Goal: Task Accomplishment & Management: Complete application form

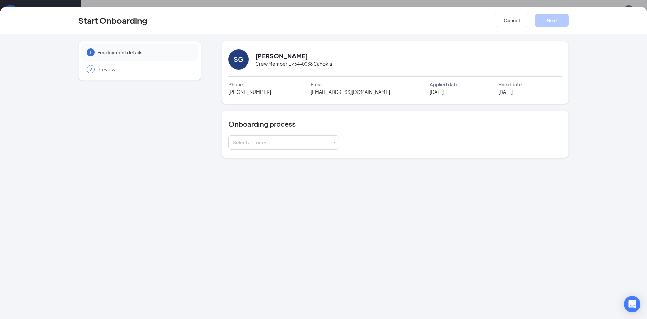
click at [489, 299] on div "1 Employment details 2 Preview SG Sandy Griffin Crew Member · 1764-0038 Cahokia…" at bounding box center [323, 176] width 647 height 285
click at [275, 145] on div "Select a process" at bounding box center [282, 142] width 99 height 7
click at [265, 169] on span "IL - All Employees" at bounding box center [250, 169] width 39 height 6
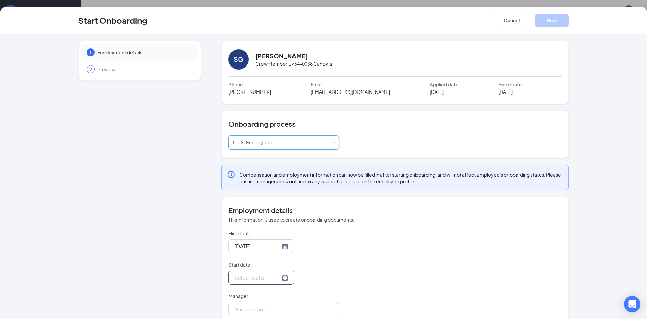
click at [287, 280] on div at bounding box center [261, 277] width 54 height 8
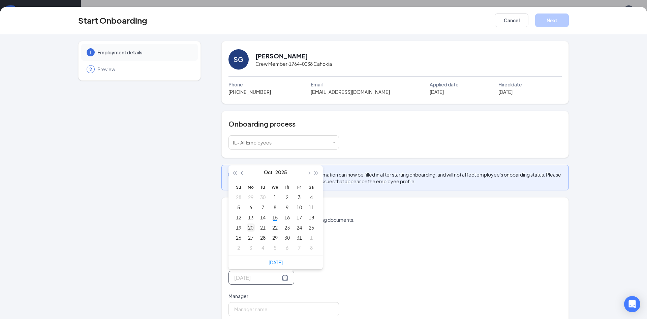
type input "Oct 20, 2025"
click at [250, 229] on div "20" at bounding box center [251, 227] width 8 height 8
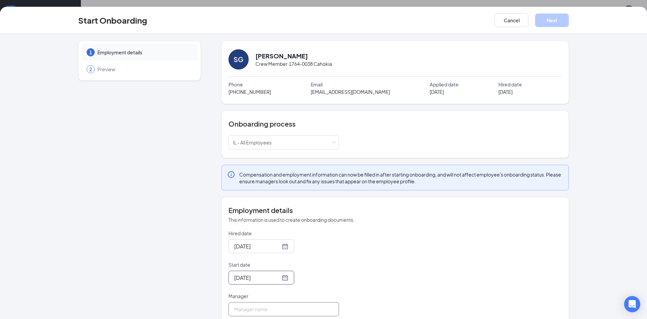
click at [270, 308] on input "Manager" at bounding box center [284, 309] width 111 height 14
type input "[PERSON_NAME]"
click at [545, 19] on button "Next" at bounding box center [552, 19] width 34 height 13
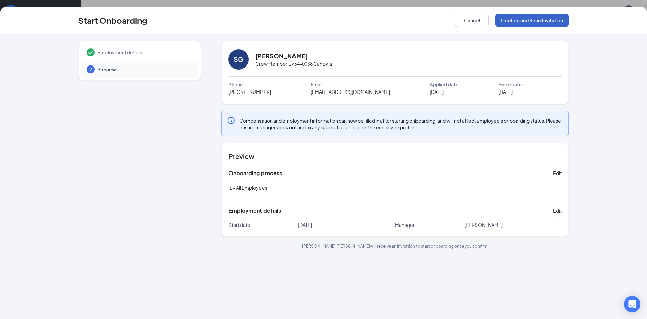
click at [545, 19] on button "Confirm and Send Invitation" at bounding box center [532, 19] width 73 height 13
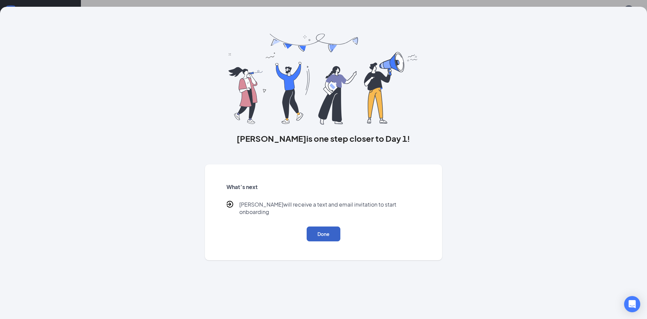
click at [323, 229] on button "Done" at bounding box center [324, 233] width 34 height 15
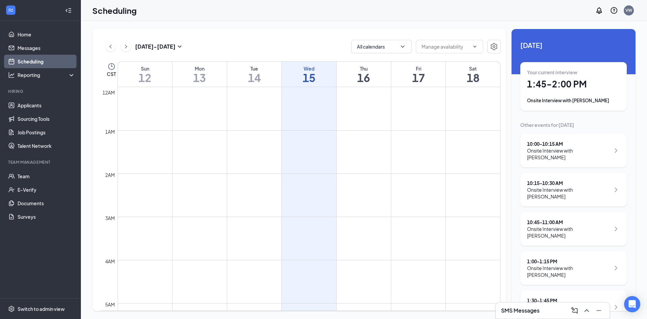
scroll to position [331, 0]
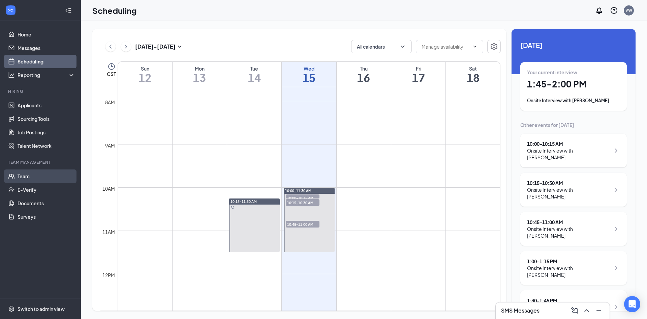
click at [45, 173] on link "Team" at bounding box center [47, 175] width 58 height 13
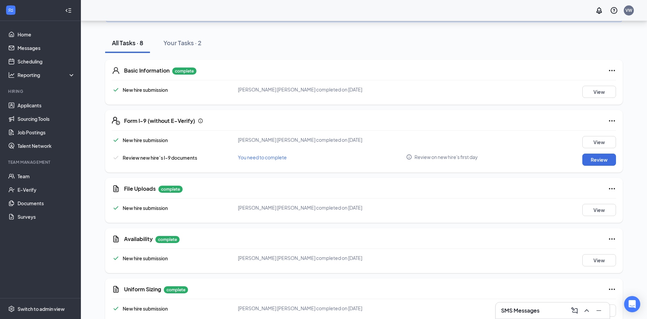
scroll to position [110, 0]
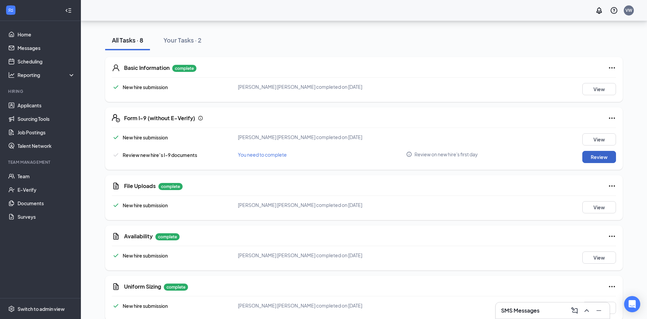
click at [595, 157] on button "Review" at bounding box center [600, 157] width 34 height 12
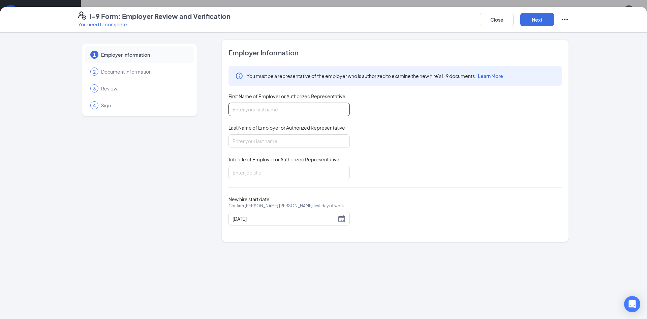
click at [284, 112] on input "First Name of Employer or Authorized Representative" at bounding box center [289, 108] width 121 height 13
type input "[PERSON_NAME]"
click at [277, 140] on input "Last Name of Employer or Authorized Representative" at bounding box center [289, 140] width 121 height 13
type input "Pawnell"
click at [270, 171] on input "Job Title of Employer or Authorized Representative" at bounding box center [289, 172] width 121 height 13
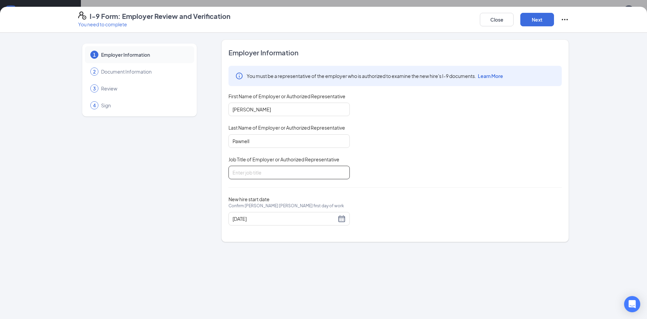
type input "General Manager"
click at [546, 19] on button "Next" at bounding box center [538, 19] width 34 height 13
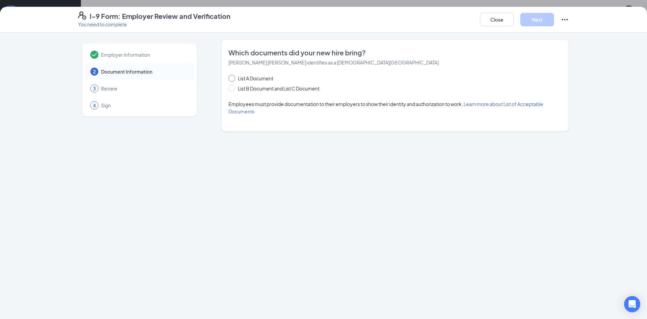
click at [232, 78] on input "List A Document" at bounding box center [231, 77] width 5 height 5
radio input "true"
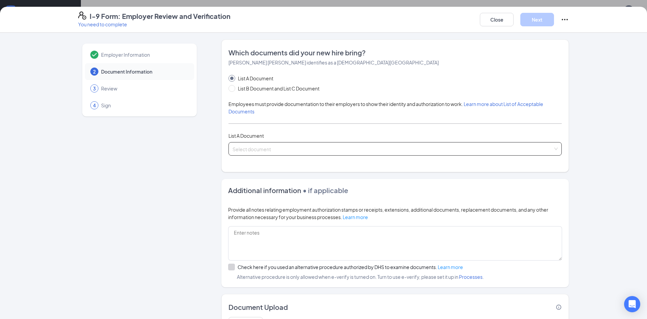
click at [270, 149] on input "search" at bounding box center [393, 147] width 321 height 10
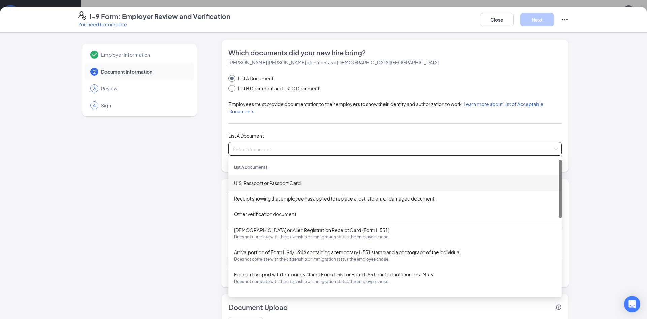
click at [231, 87] on input "List B Document and List C Document" at bounding box center [231, 87] width 5 height 5
radio input "true"
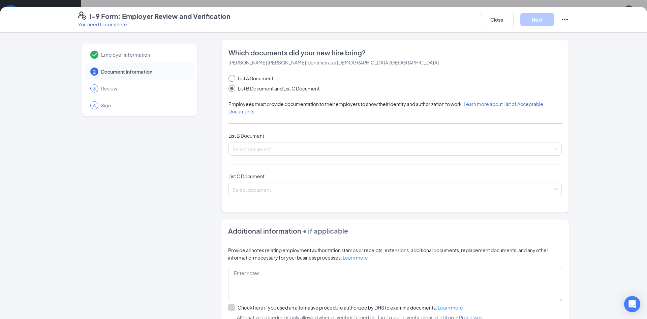
click at [233, 80] on span at bounding box center [232, 78] width 7 height 7
click at [233, 80] on input "List A Document" at bounding box center [231, 77] width 5 height 5
radio input "true"
radio input "false"
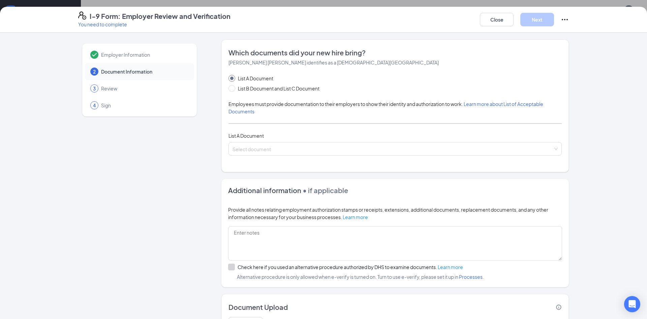
scroll to position [180, 0]
click at [568, 19] on icon "Ellipses" at bounding box center [565, 19] width 6 height 1
click at [576, 30] on span "Mark as complete" at bounding box center [589, 33] width 39 height 7
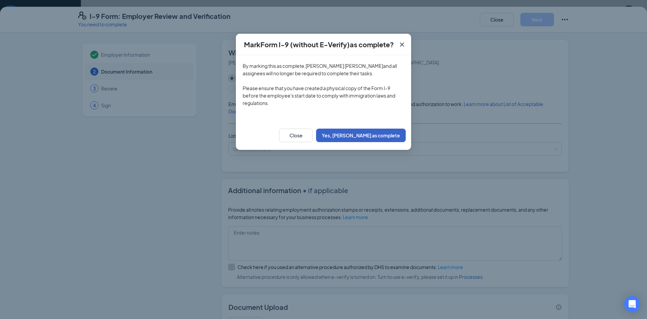
click at [393, 134] on button "Yes, [PERSON_NAME] as complete" at bounding box center [361, 134] width 90 height 13
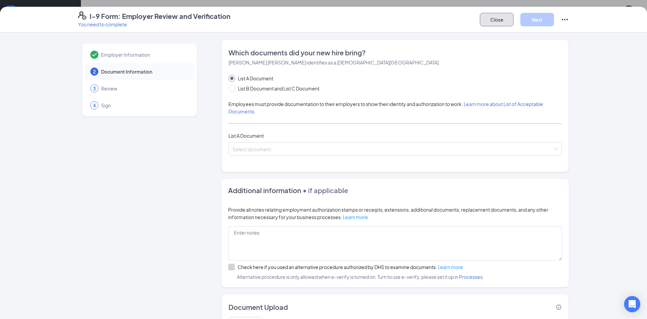
click at [506, 21] on button "Close" at bounding box center [497, 19] width 34 height 13
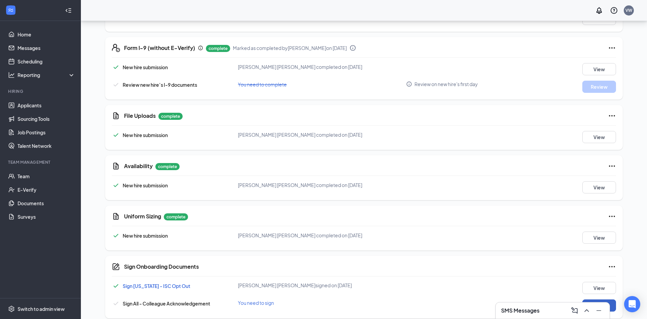
click at [613, 304] on button "Sign" at bounding box center [600, 305] width 34 height 12
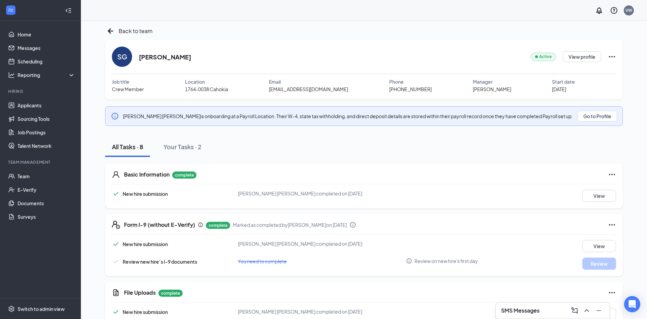
scroll to position [0, 0]
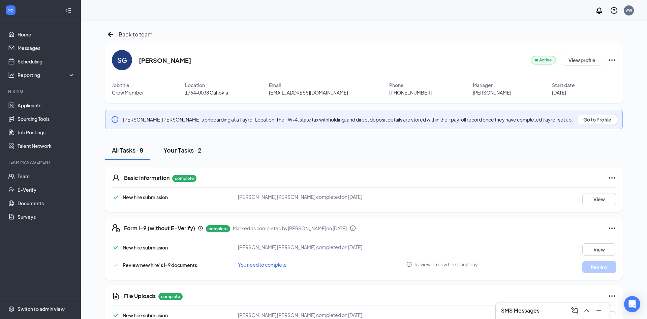
click at [195, 154] on div "Your Tasks · 2" at bounding box center [183, 150] width 38 height 8
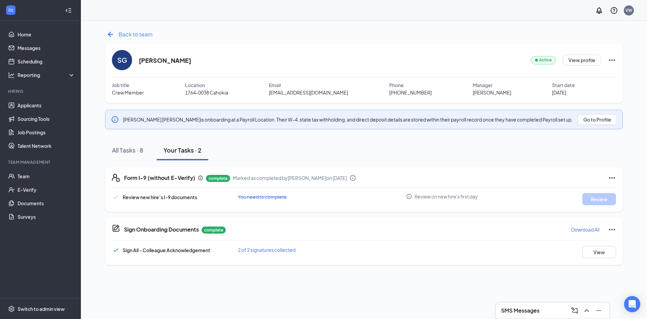
click at [113, 35] on icon "ArrowLeftNew" at bounding box center [110, 34] width 11 height 11
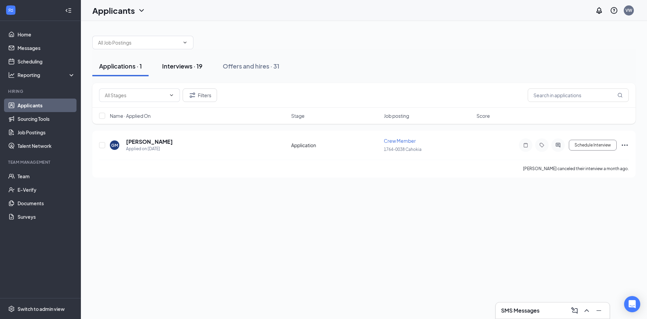
click at [191, 67] on div "Interviews · 19" at bounding box center [182, 66] width 40 height 8
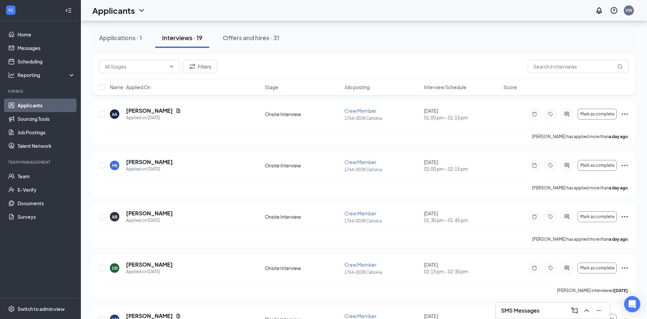
scroll to position [646, 0]
click at [625, 163] on icon "Ellipses" at bounding box center [625, 164] width 8 height 8
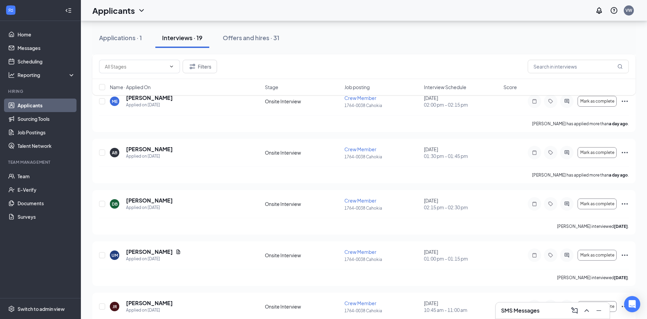
scroll to position [710, 0]
click at [624, 100] on div "Filters Name · Applied On Stage Job posting Interview Schedule Score" at bounding box center [363, 78] width 543 height 48
click at [625, 99] on div "Filters Name · Applied On Stage Job posting Interview Schedule Score" at bounding box center [363, 78] width 543 height 48
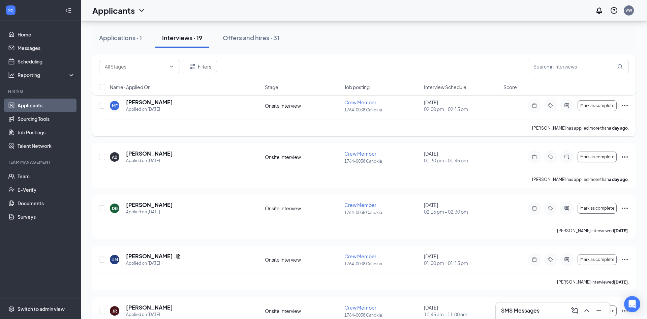
click at [623, 106] on icon "Ellipses" at bounding box center [625, 105] width 8 height 8
click at [626, 105] on icon "Ellipses" at bounding box center [625, 105] width 8 height 8
click at [481, 41] on div "Applications · 1 Interviews · 19 Offers and hires · 31" at bounding box center [363, 38] width 543 height 20
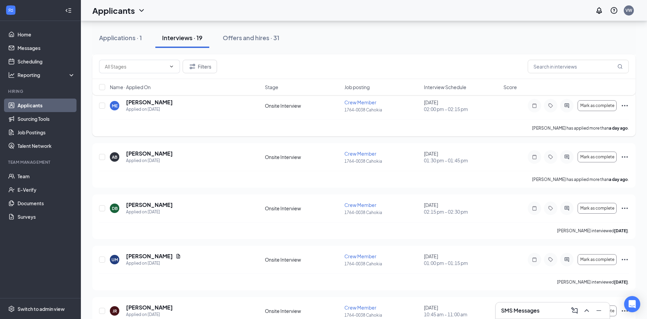
click at [625, 106] on icon "Ellipses" at bounding box center [625, 105] width 8 height 8
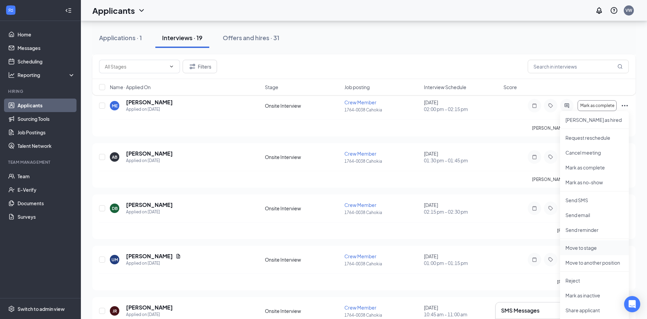
click at [595, 245] on p "Move to stage" at bounding box center [595, 247] width 58 height 7
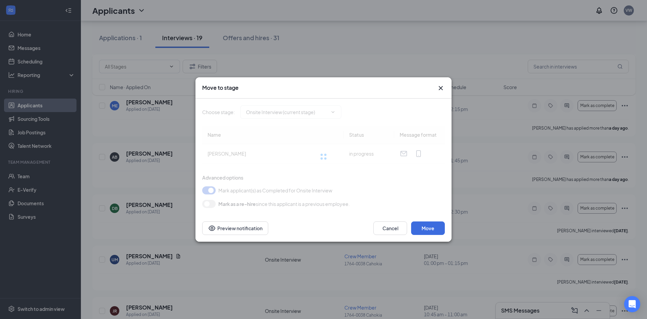
type input "Hiring Complete (final stage)"
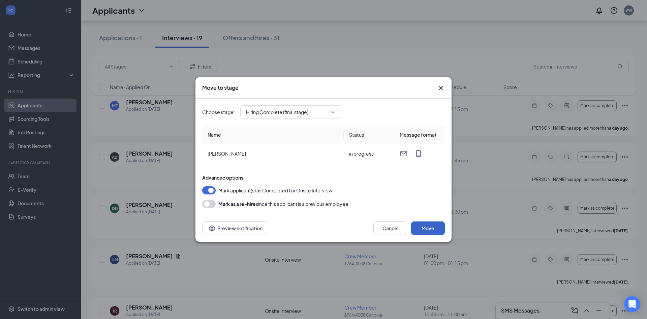
click at [425, 231] on button "Move" at bounding box center [428, 227] width 34 height 13
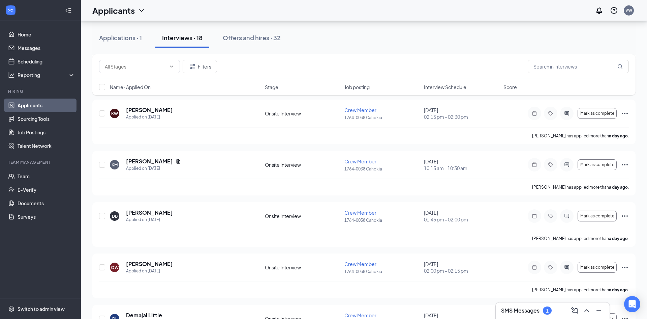
scroll to position [158, 0]
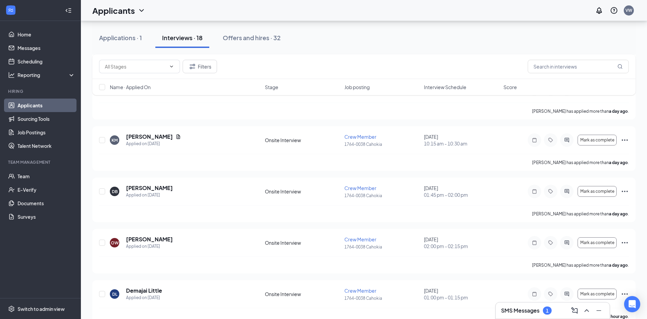
click at [521, 312] on h3 "SMS Messages" at bounding box center [520, 309] width 38 height 7
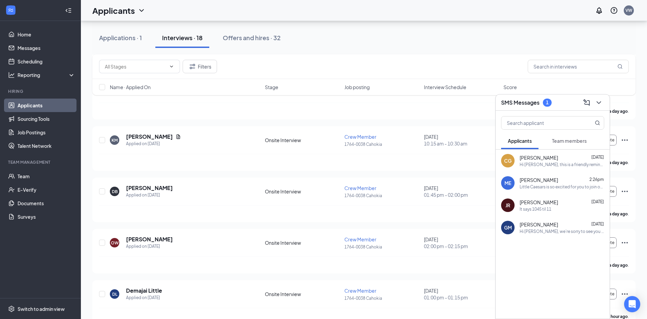
click at [575, 188] on div "Little Caesars is so excited for you to join our team! Do you know anyone else …" at bounding box center [562, 187] width 85 height 6
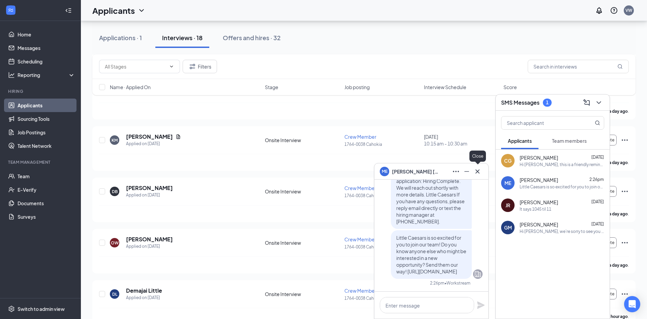
click at [479, 172] on icon "Cross" at bounding box center [478, 171] width 4 height 4
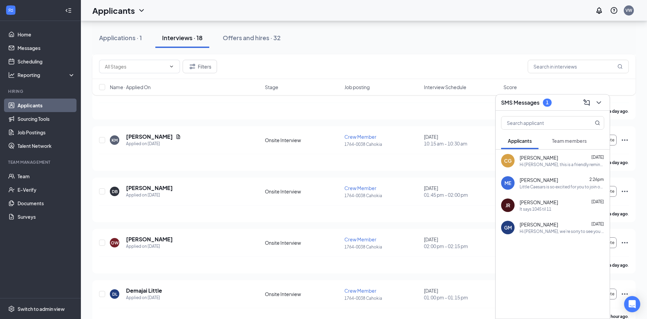
click at [560, 143] on span "Team members" at bounding box center [569, 141] width 35 height 6
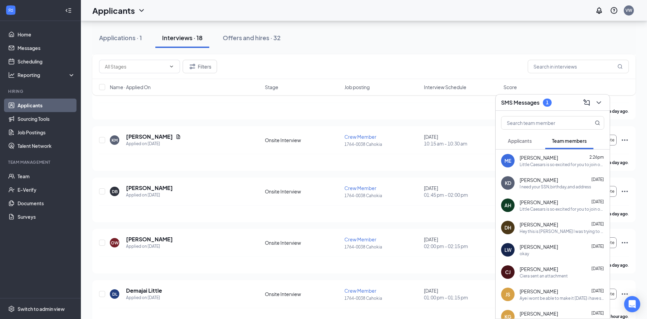
click at [523, 143] on span "Applicants" at bounding box center [520, 141] width 24 height 6
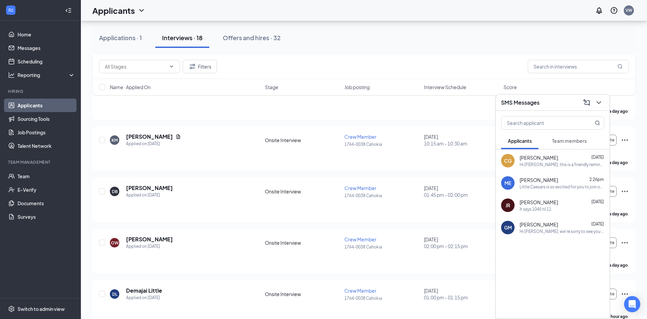
click at [555, 181] on span "Mari-Anna Eads-Carter" at bounding box center [539, 179] width 38 height 7
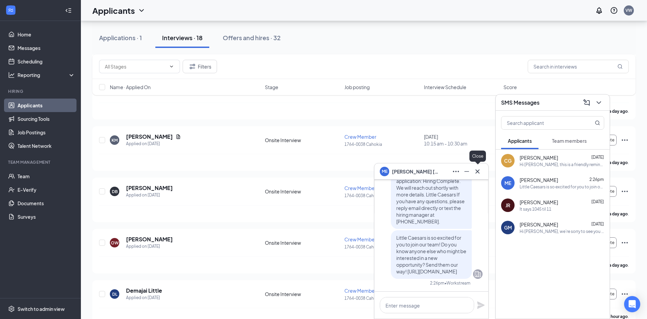
click at [480, 171] on icon "Cross" at bounding box center [478, 171] width 8 height 8
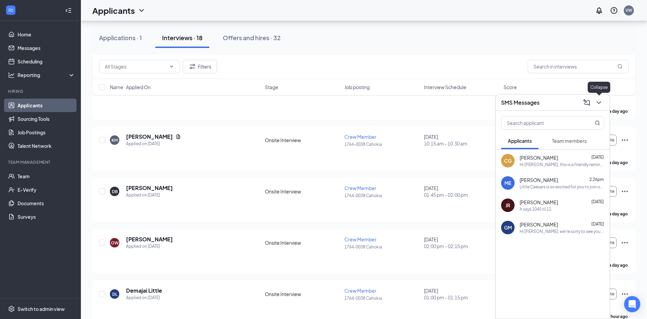
click at [599, 106] on icon "ChevronDown" at bounding box center [599, 102] width 8 height 8
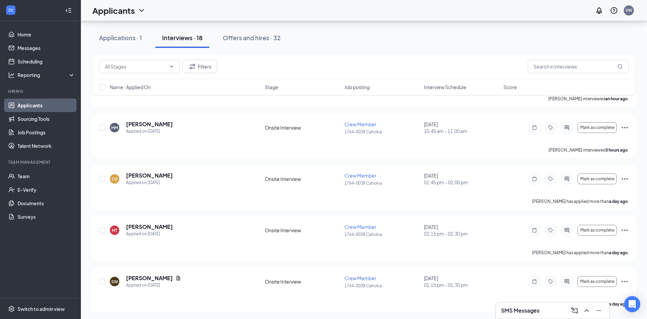
scroll to position [375, 0]
click at [184, 184] on div "CG Chrisaun Grant Applied on Oct 14" at bounding box center [185, 180] width 151 height 14
click at [158, 181] on div "Applied on Oct 14" at bounding box center [149, 183] width 47 height 7
click at [150, 177] on h5 "Chrisaun Grant" at bounding box center [149, 176] width 47 height 7
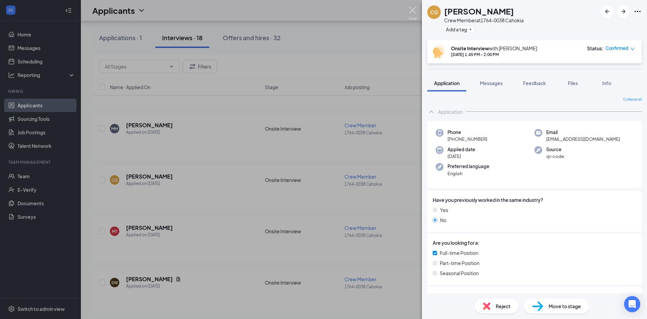
click at [411, 12] on img at bounding box center [413, 13] width 8 height 13
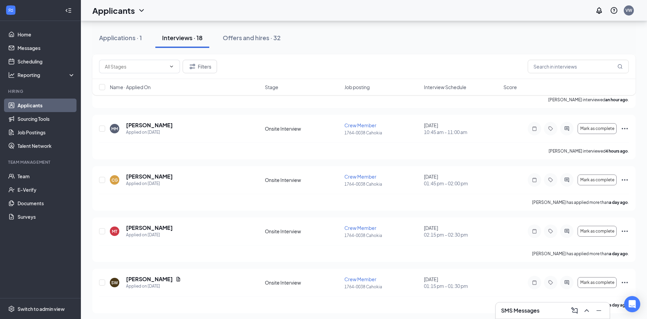
click at [541, 32] on div "Applications · 1 Interviews · 18 Offers and hires · 32" at bounding box center [363, 38] width 543 height 20
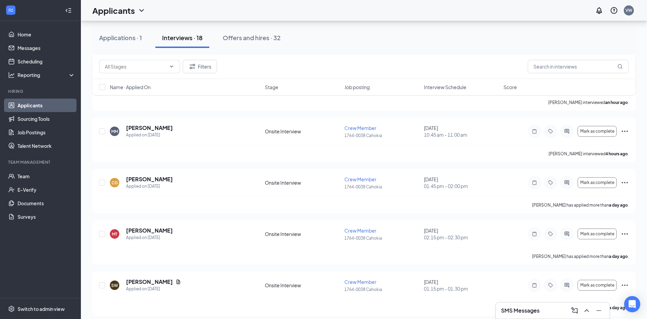
scroll to position [373, 0]
click at [624, 180] on icon "Ellipses" at bounding box center [625, 181] width 8 height 8
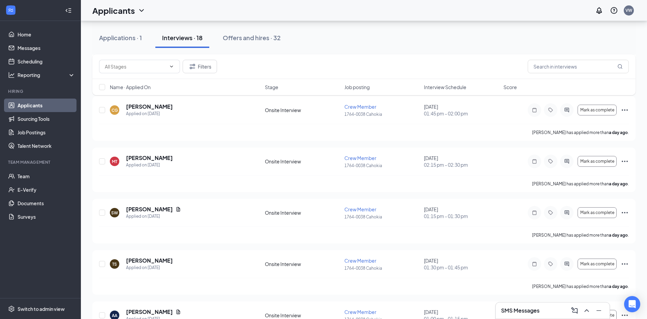
scroll to position [445, 0]
click at [625, 108] on icon "Ellipses" at bounding box center [625, 108] width 6 height 1
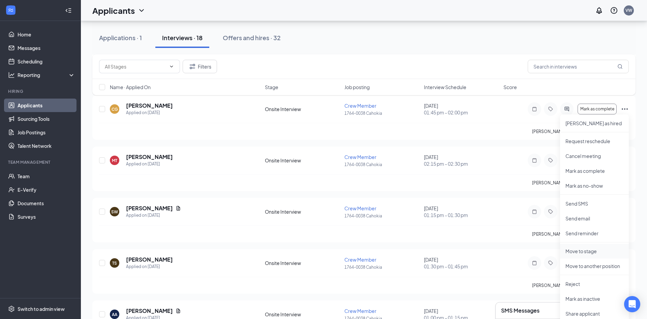
click at [593, 253] on p "Move to stage" at bounding box center [595, 250] width 58 height 7
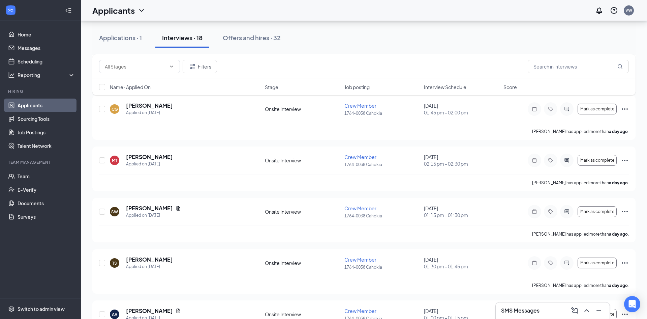
type input "Hiring Complete (final stage)"
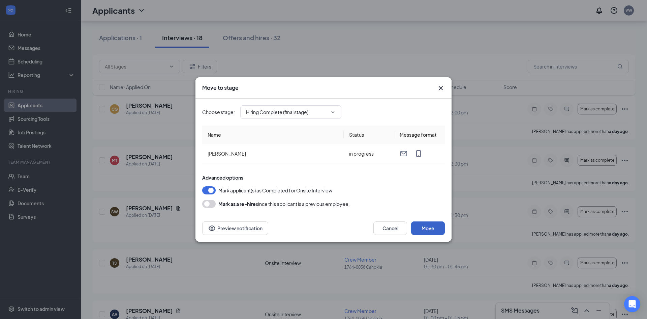
click at [428, 231] on button "Move" at bounding box center [428, 227] width 34 height 13
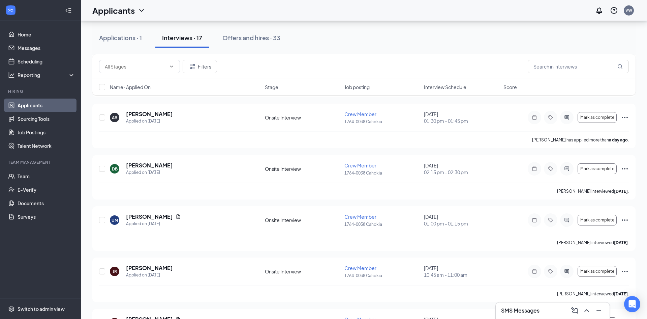
scroll to position [736, 0]
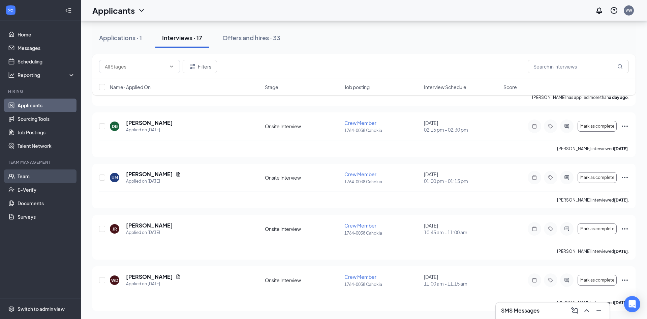
click at [46, 179] on link "Team" at bounding box center [47, 175] width 58 height 13
